Goal: Task Accomplishment & Management: Manage account settings

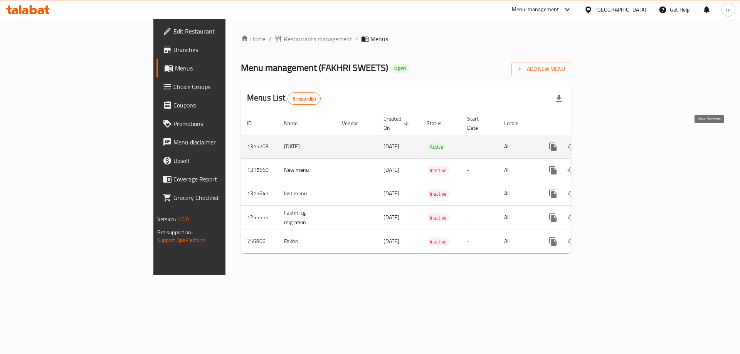
click at [618, 138] on link "enhanced table" at bounding box center [608, 147] width 18 height 18
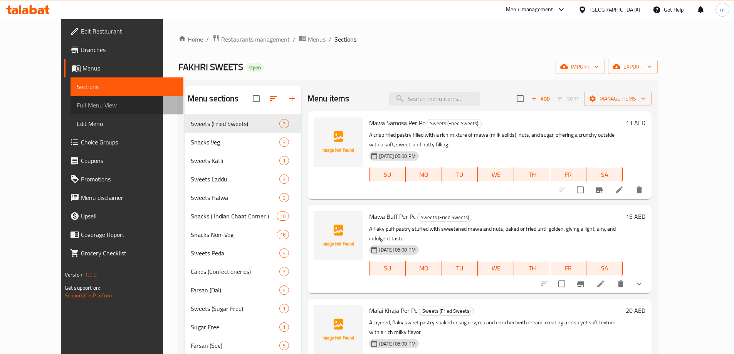
click at [77, 104] on span "Full Menu View" at bounding box center [127, 105] width 101 height 9
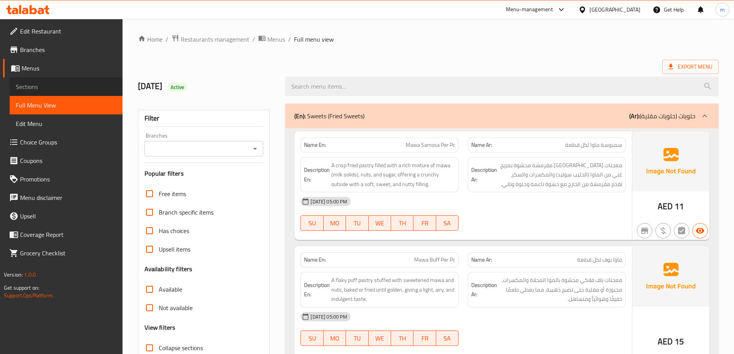
drag, startPoint x: 65, startPoint y: 89, endPoint x: 83, endPoint y: 118, distance: 34.4
click at [65, 89] on span "Sections" at bounding box center [66, 86] width 101 height 9
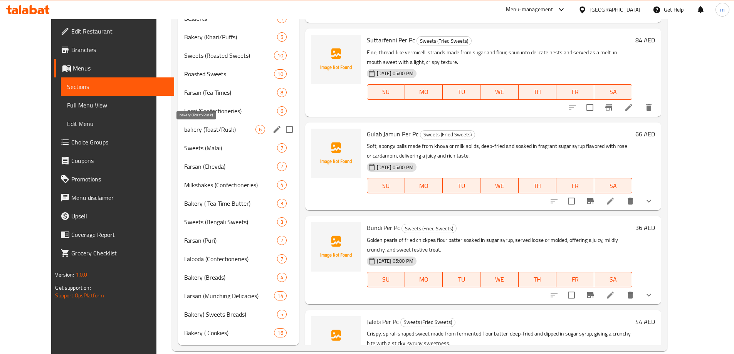
scroll to position [377, 0]
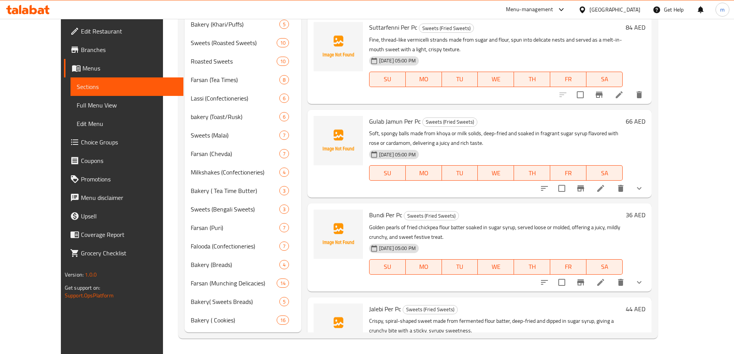
click at [91, 71] on span "Menus" at bounding box center [129, 68] width 95 height 9
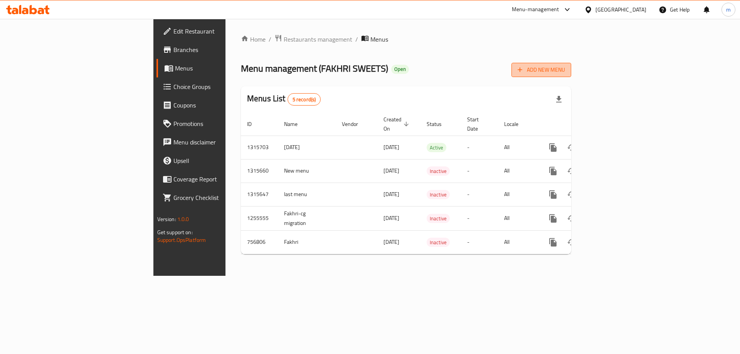
click at [565, 65] on span "Add New Menu" at bounding box center [541, 70] width 47 height 10
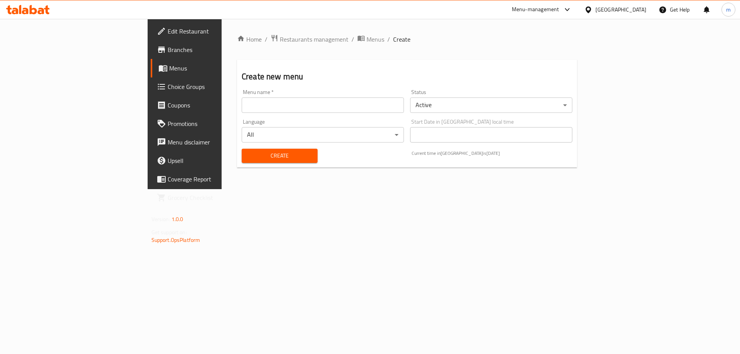
click at [383, 103] on input "text" at bounding box center [323, 105] width 162 height 15
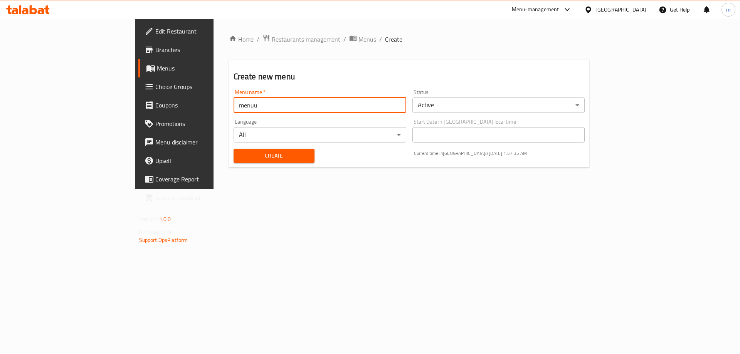
type input "menuu"
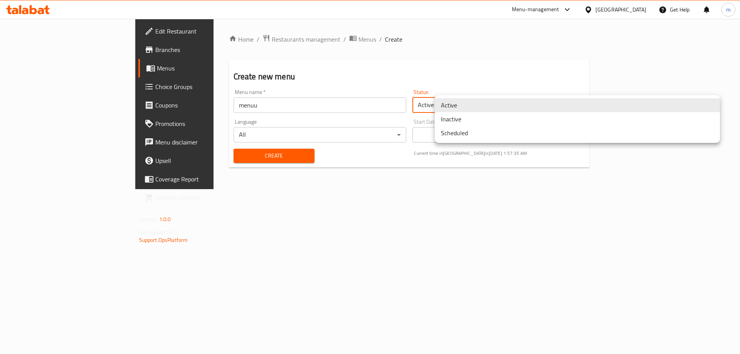
click at [519, 109] on body "​ Menu-management [GEOGRAPHIC_DATA] Get Help m Edit Restaurant Branches Menus C…" at bounding box center [370, 186] width 740 height 335
click at [473, 120] on li "Inactive" at bounding box center [577, 119] width 285 height 14
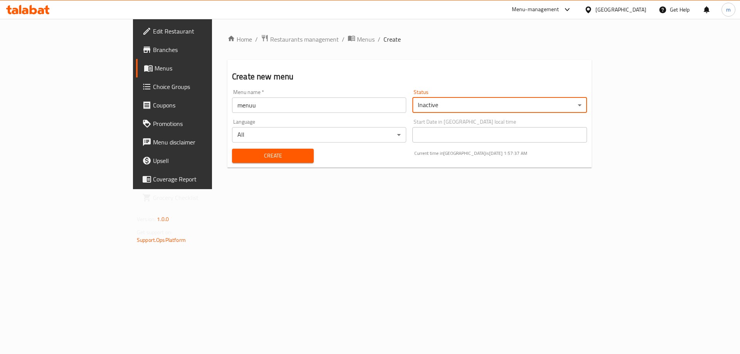
click at [236, 161] on button "Create" at bounding box center [273, 156] width 82 height 14
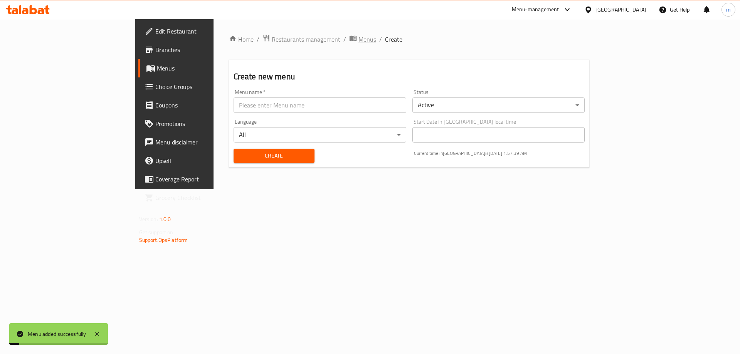
click at [358, 39] on span "Menus" at bounding box center [367, 39] width 18 height 9
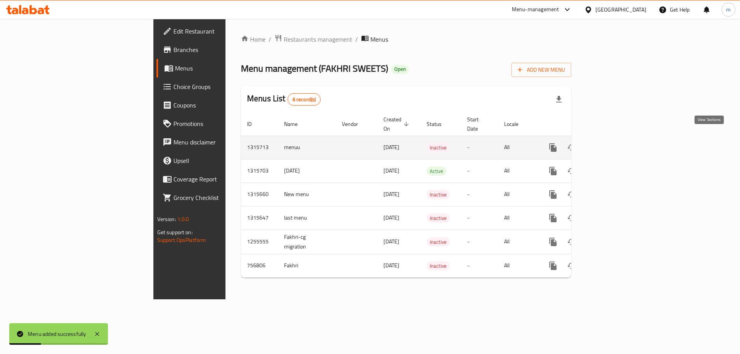
click at [612, 144] on icon "enhanced table" at bounding box center [608, 147] width 7 height 7
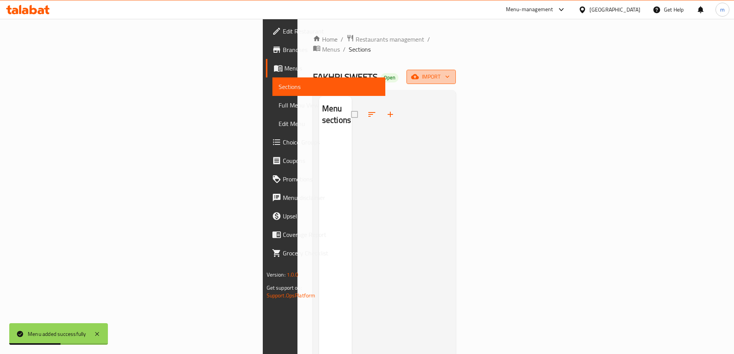
click at [456, 73] on button "import" at bounding box center [431, 77] width 49 height 14
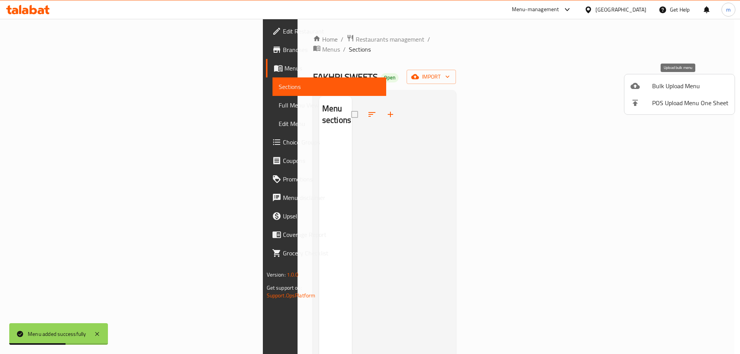
click at [659, 85] on span "Bulk Upload Menu" at bounding box center [690, 85] width 76 height 9
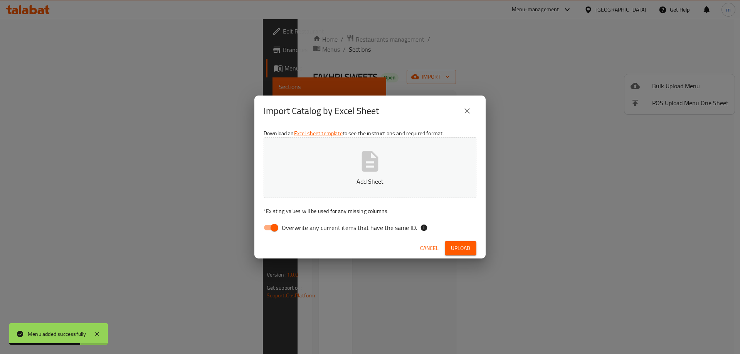
click at [333, 227] on span "Overwrite any current items that have the same ID." at bounding box center [349, 227] width 135 height 9
click at [296, 227] on input "Overwrite any current items that have the same ID." at bounding box center [274, 227] width 44 height 15
checkbox input "false"
click at [457, 249] on span "Upload" at bounding box center [460, 249] width 19 height 10
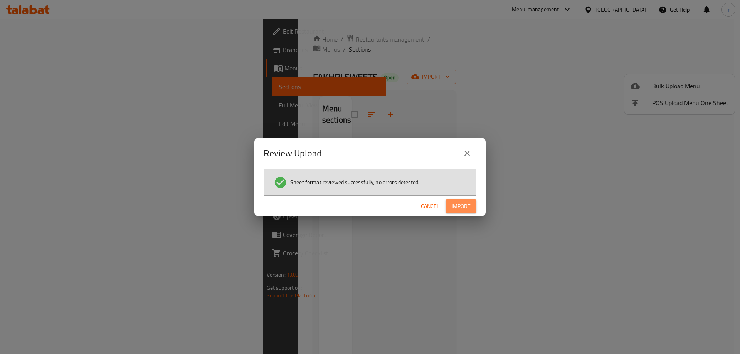
click at [456, 212] on button "Import" at bounding box center [461, 206] width 31 height 14
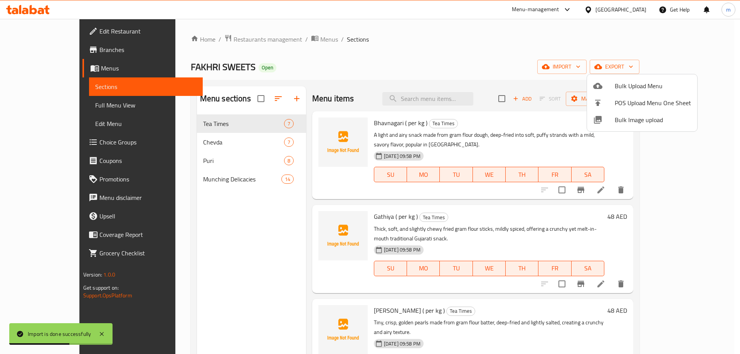
click at [69, 101] on div at bounding box center [370, 177] width 740 height 354
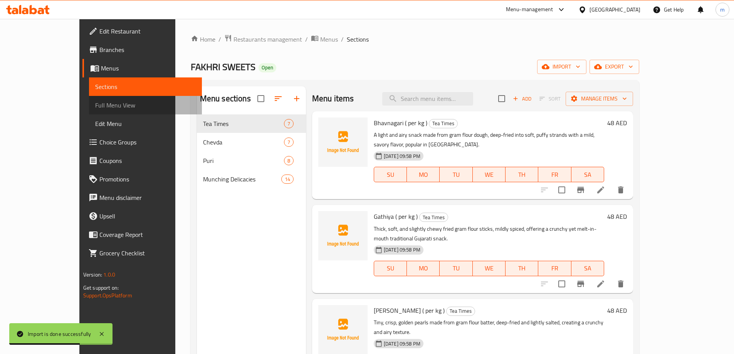
click at [95, 101] on span "Full Menu View" at bounding box center [145, 105] width 101 height 9
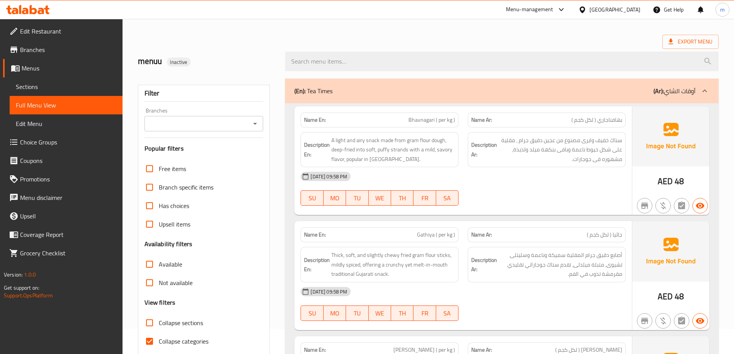
scroll to position [39, 0]
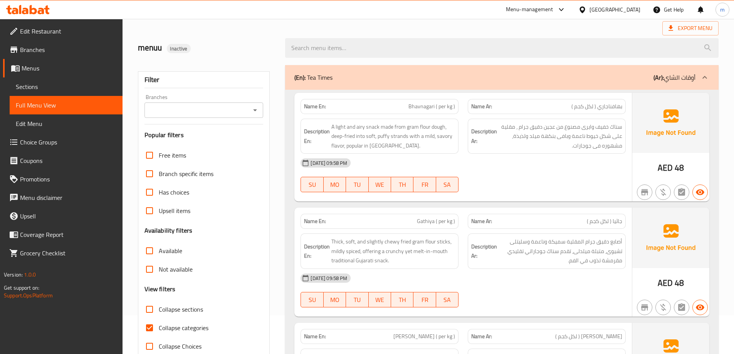
click at [153, 328] on input "Collapse categories" at bounding box center [149, 328] width 18 height 18
checkbox input "false"
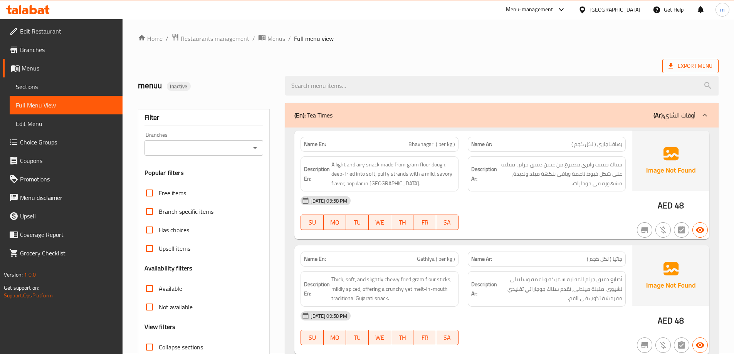
scroll to position [0, 0]
click at [684, 68] on span "Export Menu" at bounding box center [691, 67] width 44 height 10
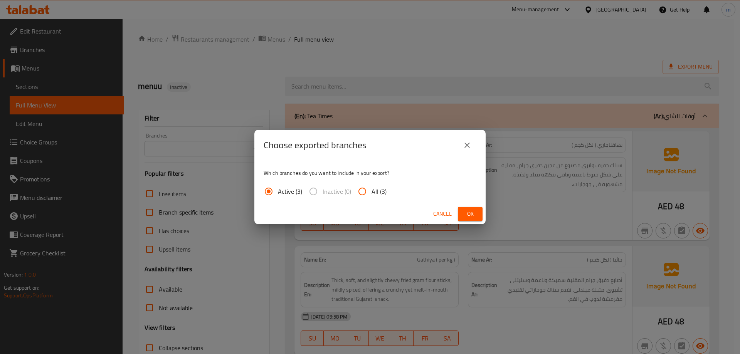
click at [371, 183] on label "All (3)" at bounding box center [370, 191] width 34 height 18
click at [371, 183] on input "All (3)" at bounding box center [362, 191] width 18 height 18
radio input "true"
click at [458, 208] on button "Ok" at bounding box center [470, 214] width 25 height 14
